Goal: Navigation & Orientation: Find specific page/section

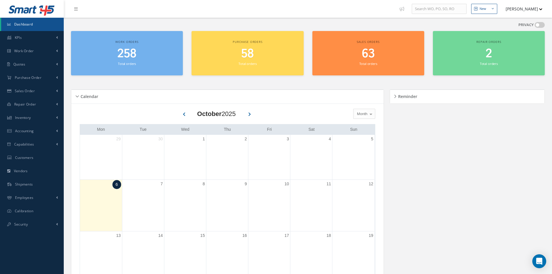
click at [537, 8] on button "[PERSON_NAME]" at bounding box center [521, 8] width 42 height 11
click at [534, 9] on button "[PERSON_NAME]" at bounding box center [521, 8] width 42 height 11
click at [541, 10] on icon "button" at bounding box center [540, 9] width 3 height 2
click at [515, 30] on link "My Profile" at bounding box center [519, 29] width 46 height 10
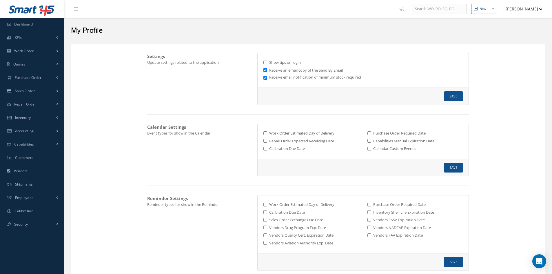
click at [541, 8] on icon "button" at bounding box center [540, 9] width 3 height 2
click at [167, 21] on div "My Profile" at bounding box center [308, 29] width 482 height 17
click at [34, 25] on link "Dashboard" at bounding box center [32, 24] width 64 height 13
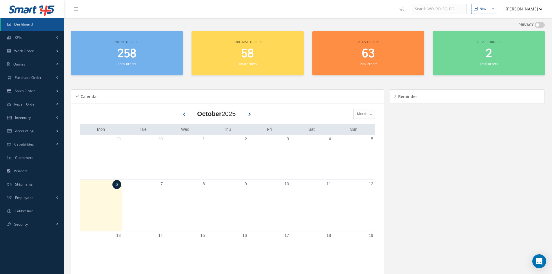
click at [75, 10] on icon at bounding box center [75, 9] width 3 height 4
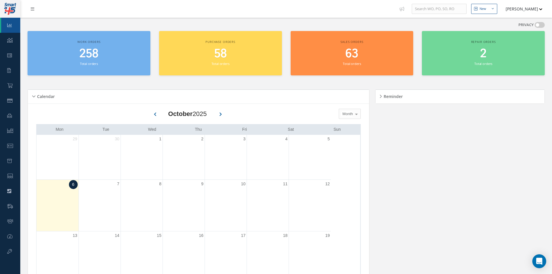
click at [29, 10] on link at bounding box center [34, 9] width 16 height 10
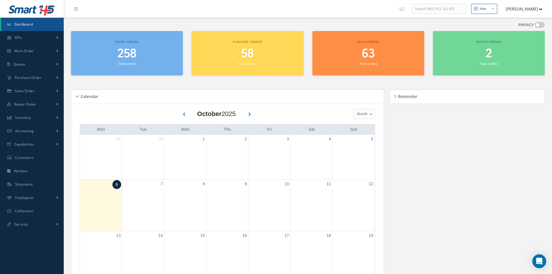
click at [43, 10] on icon at bounding box center [46, 11] width 11 height 10
